Goal: Task Accomplishment & Management: Manage account settings

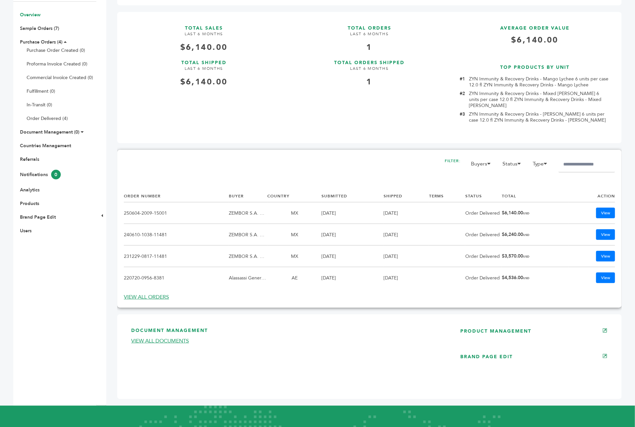
scroll to position [132, 0]
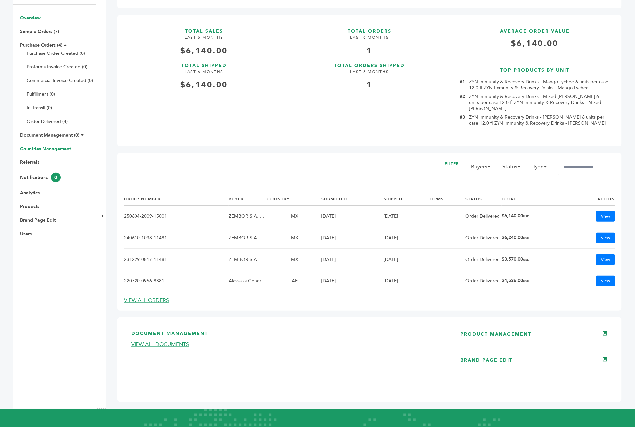
click at [58, 145] on link "Countries Management" at bounding box center [45, 148] width 51 height 6
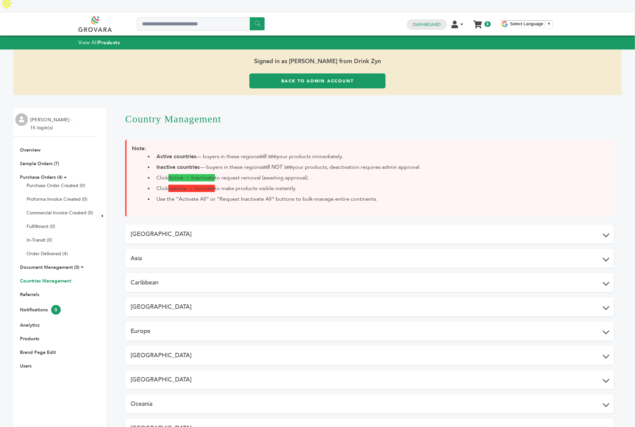
scroll to position [9, 0]
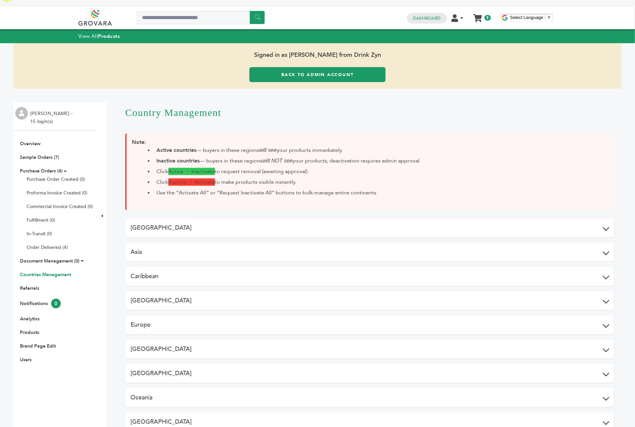
click at [161, 364] on button "North America" at bounding box center [369, 373] width 488 height 19
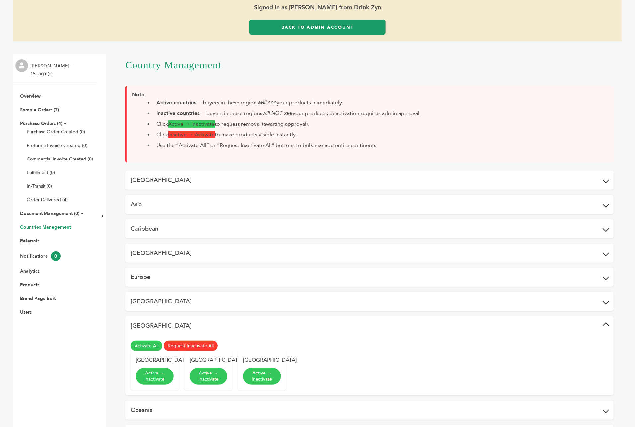
scroll to position [133, 0]
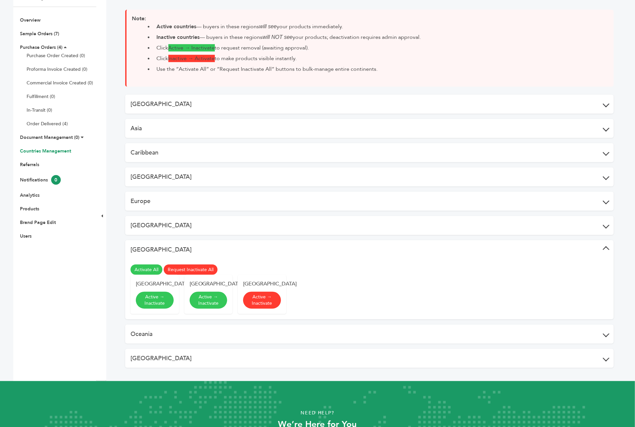
click at [263, 292] on link "Active → Inactivate" at bounding box center [262, 300] width 38 height 17
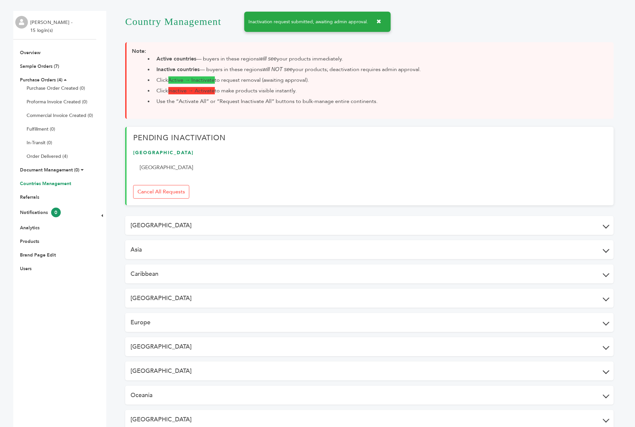
scroll to position [198, 0]
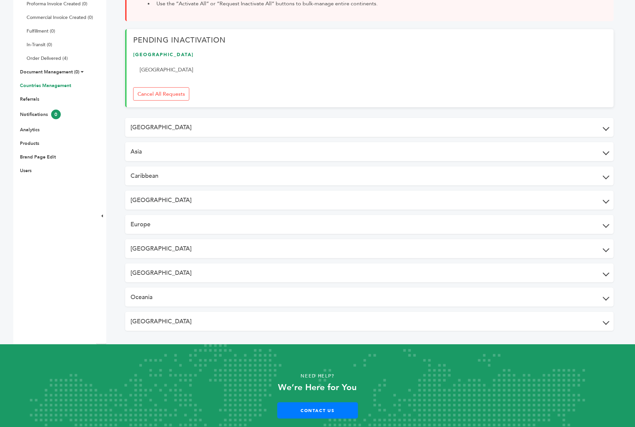
click at [157, 263] on button "North America" at bounding box center [369, 272] width 488 height 19
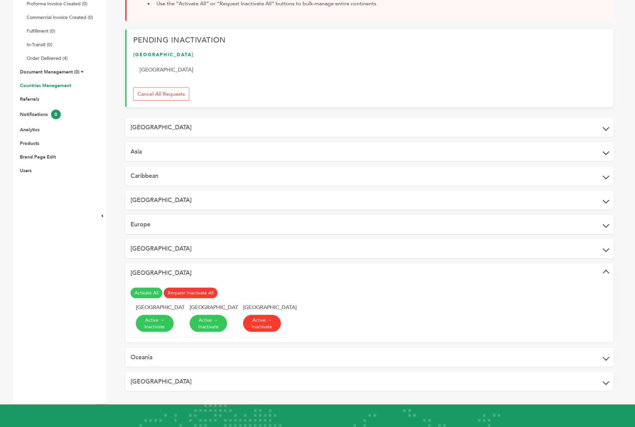
click at [258, 315] on link "Active → Inactivate" at bounding box center [262, 323] width 38 height 17
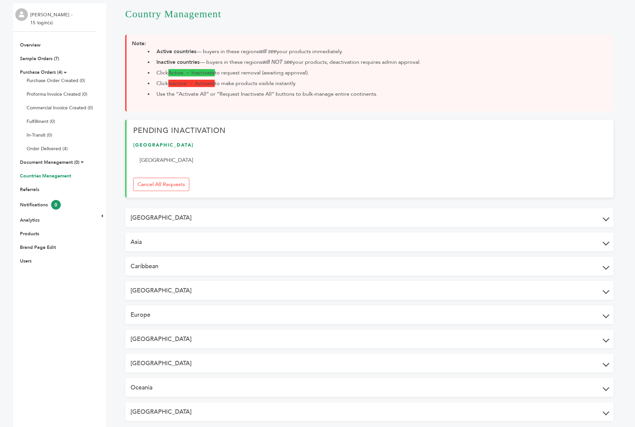
scroll to position [107, 0]
click at [167, 179] on link "Cancel All Requests" at bounding box center [161, 185] width 56 height 13
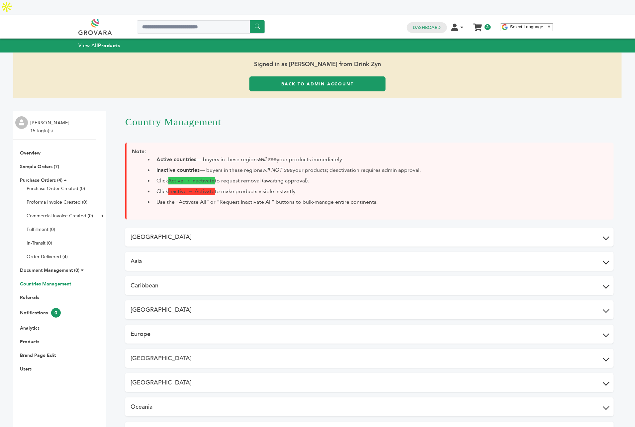
scroll to position [109, 0]
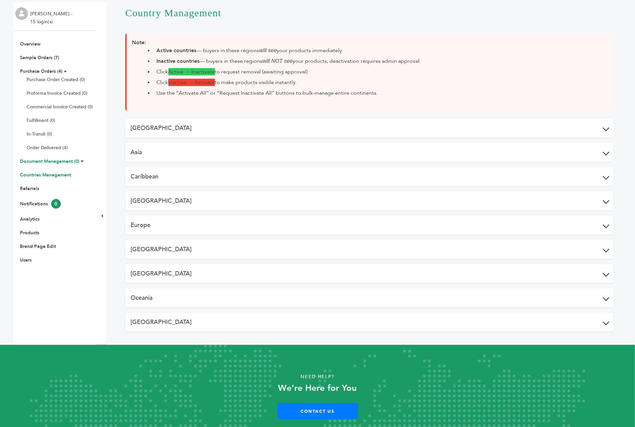
click at [56, 158] on link "Document Management (0)" at bounding box center [49, 161] width 59 height 6
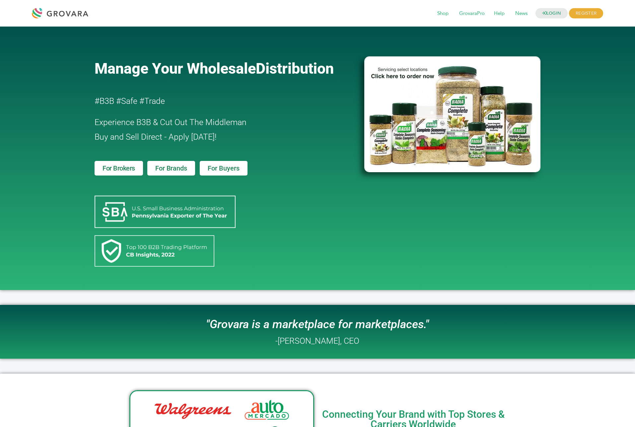
click at [551, 19] on div "LOGIN REGISTER I'm a Buyer I'm a Brand Shop GrovaraPro Help News" at bounding box center [348, 13] width 512 height 16
click at [550, 14] on link "LOGIN" at bounding box center [552, 13] width 33 height 10
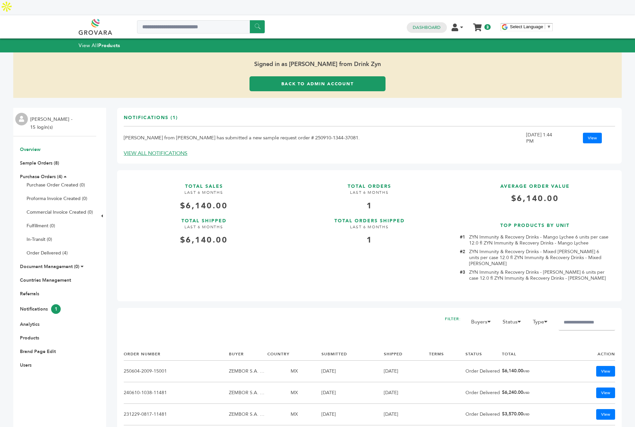
click at [310, 76] on link "Back to Admin Account" at bounding box center [318, 83] width 136 height 15
